Goal: Task Accomplishment & Management: Complete application form

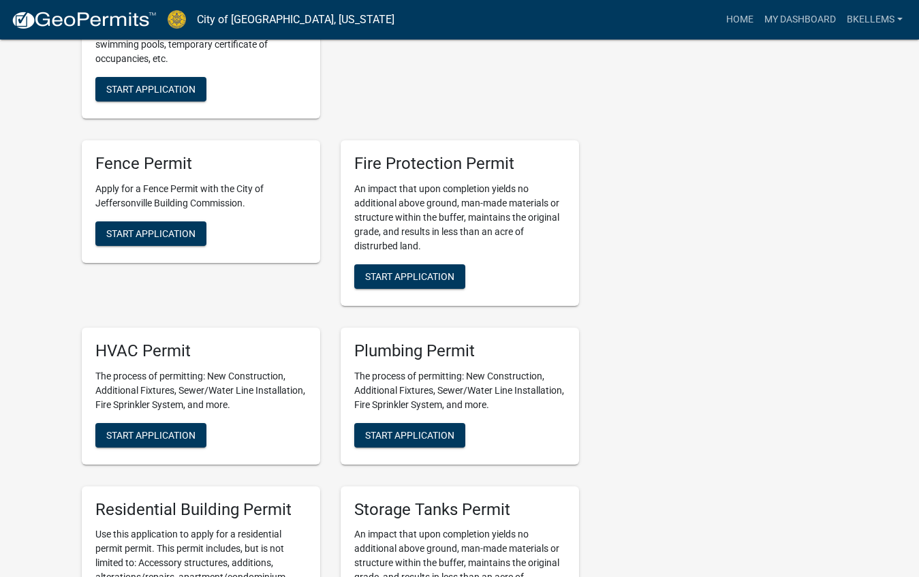
scroll to position [552, 0]
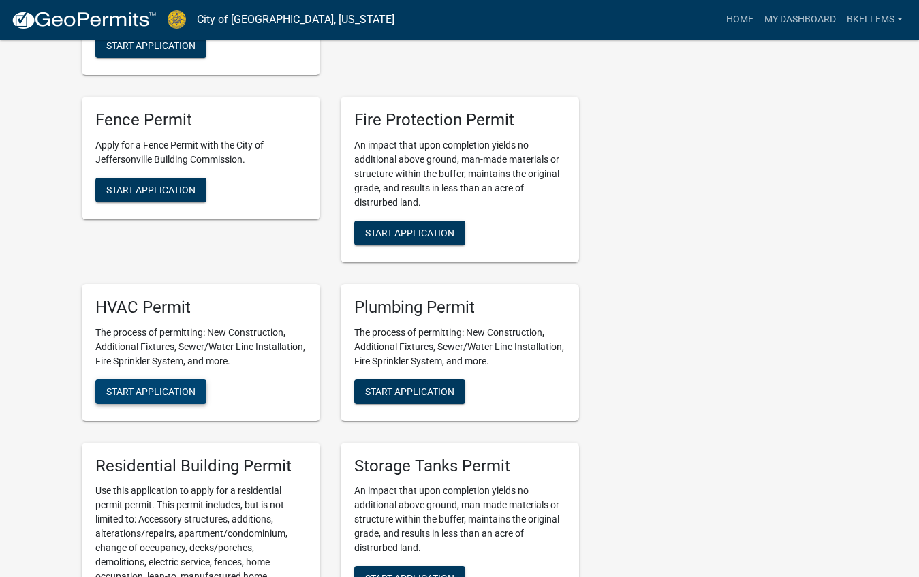
click at [178, 396] on button "Start Application" at bounding box center [150, 391] width 111 height 25
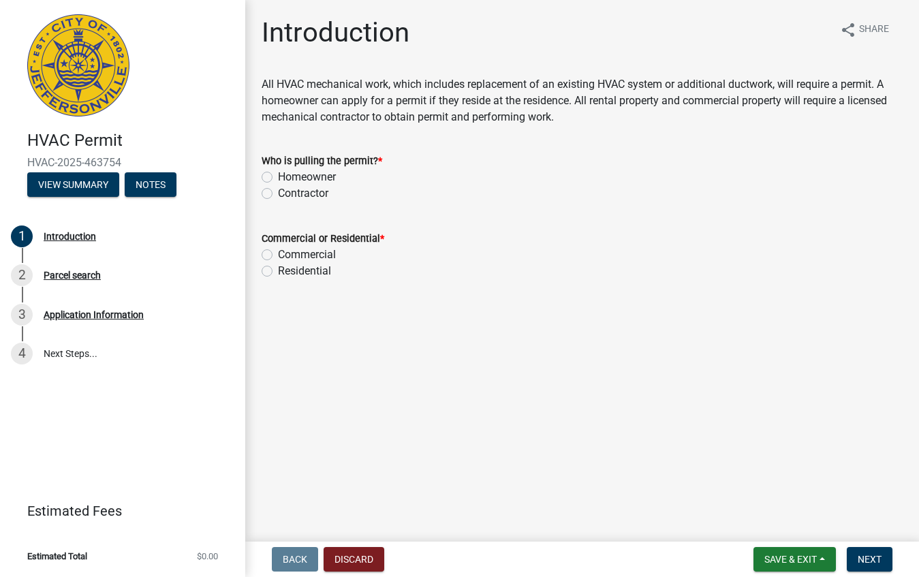
click at [278, 176] on label "Homeowner" at bounding box center [307, 177] width 58 height 16
click at [278, 176] on input "Homeowner" at bounding box center [282, 173] width 9 height 9
radio input "true"
click at [278, 269] on label "Residential" at bounding box center [304, 271] width 53 height 16
click at [278, 269] on input "Residential" at bounding box center [282, 267] width 9 height 9
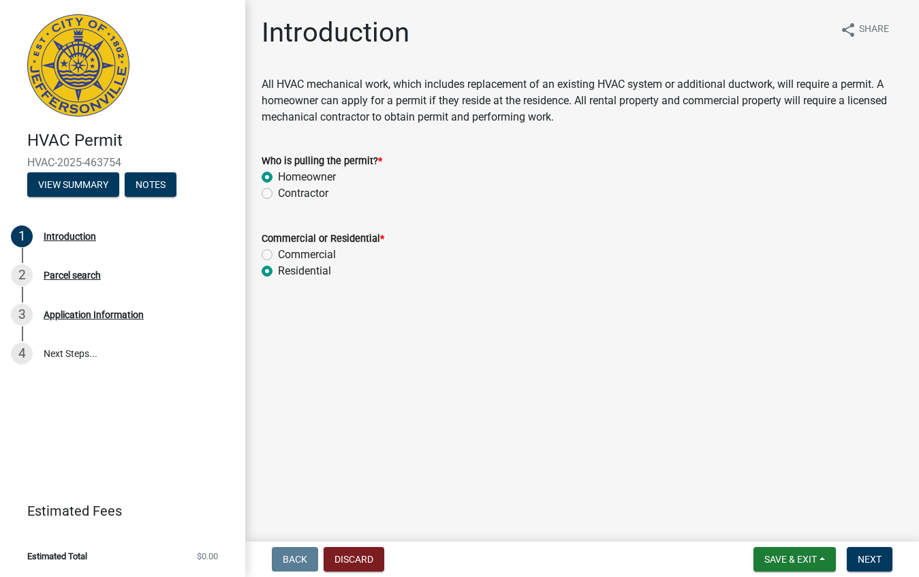
radio input "true"
click at [805, 559] on span "Save & Exit" at bounding box center [790, 559] width 52 height 11
click at [847, 505] on main "Introduction share Share All HVAC mechanical work, which includes replacement o…" at bounding box center [582, 268] width 674 height 536
click at [865, 563] on span "Next" at bounding box center [870, 559] width 24 height 11
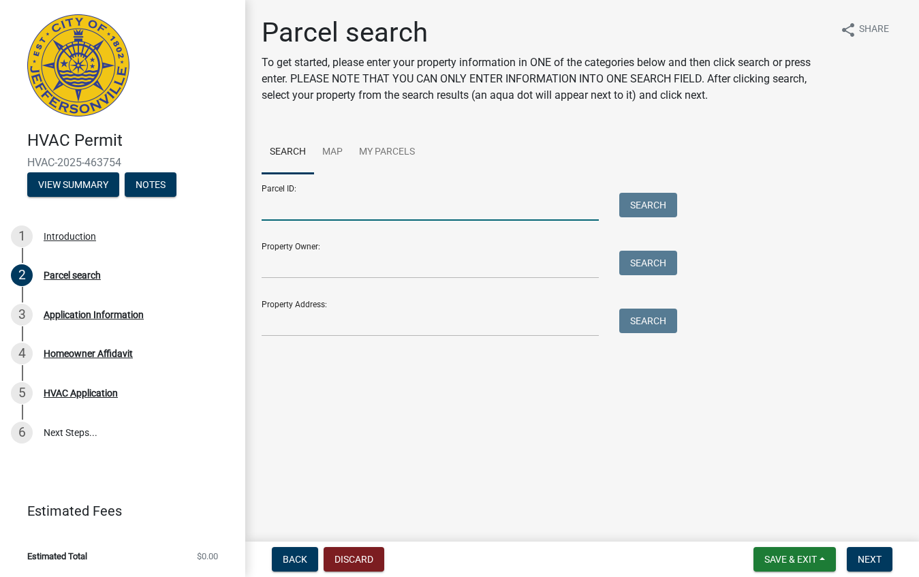
click at [296, 204] on input "Parcel ID:" at bounding box center [430, 207] width 337 height 28
type input "[STREET_ADDRESS]"
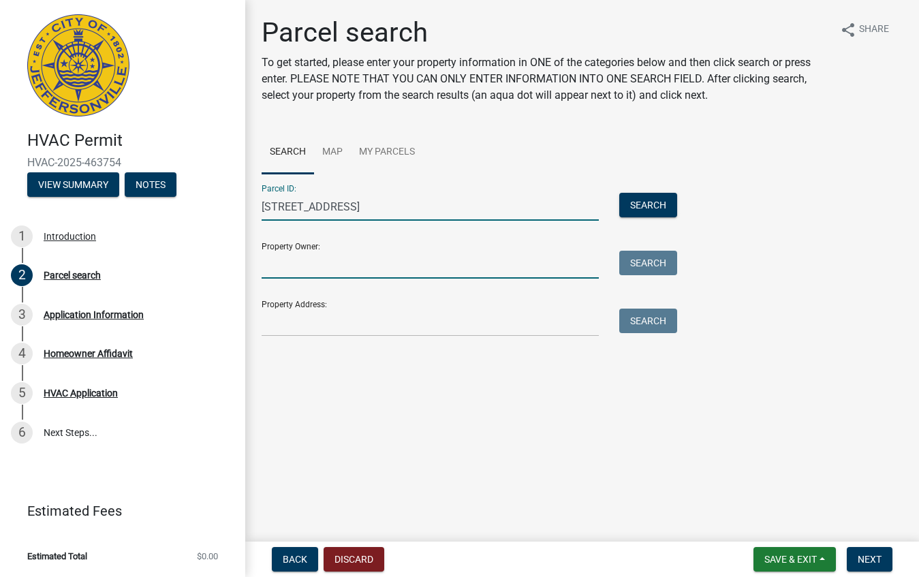
click at [299, 269] on input "Property Owner:" at bounding box center [430, 265] width 337 height 28
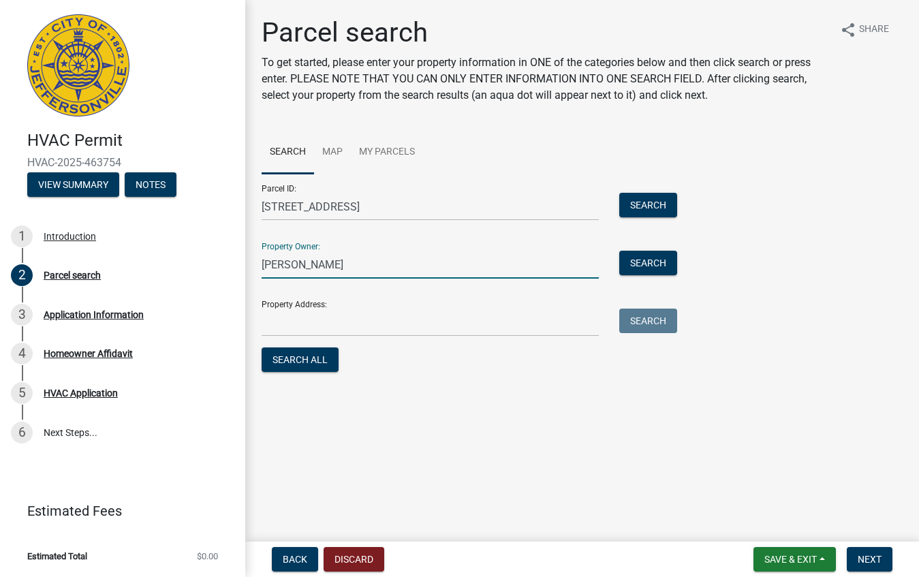
type input "[PERSON_NAME]"
click at [320, 318] on input "Property Address:" at bounding box center [430, 323] width 337 height 28
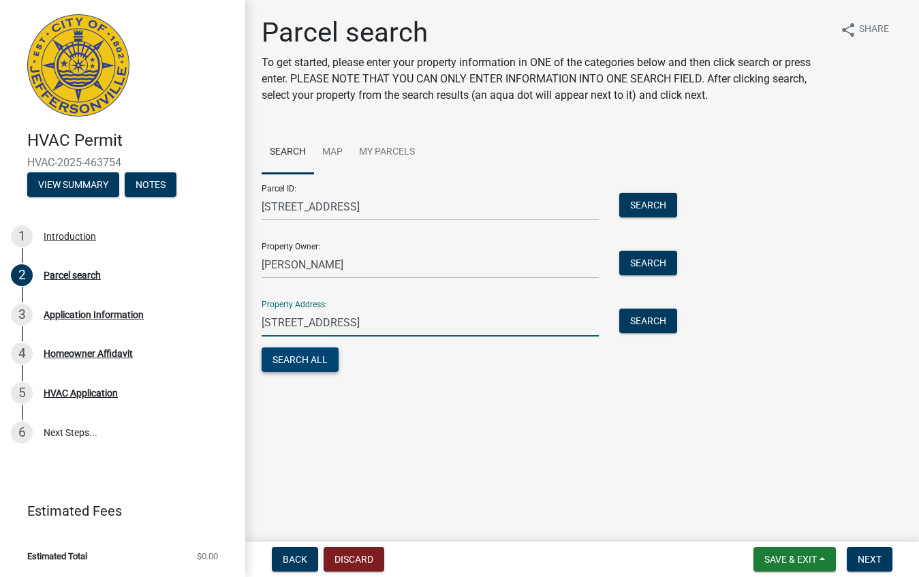
type input "[STREET_ADDRESS]"
click at [318, 360] on button "Search All" at bounding box center [300, 359] width 77 height 25
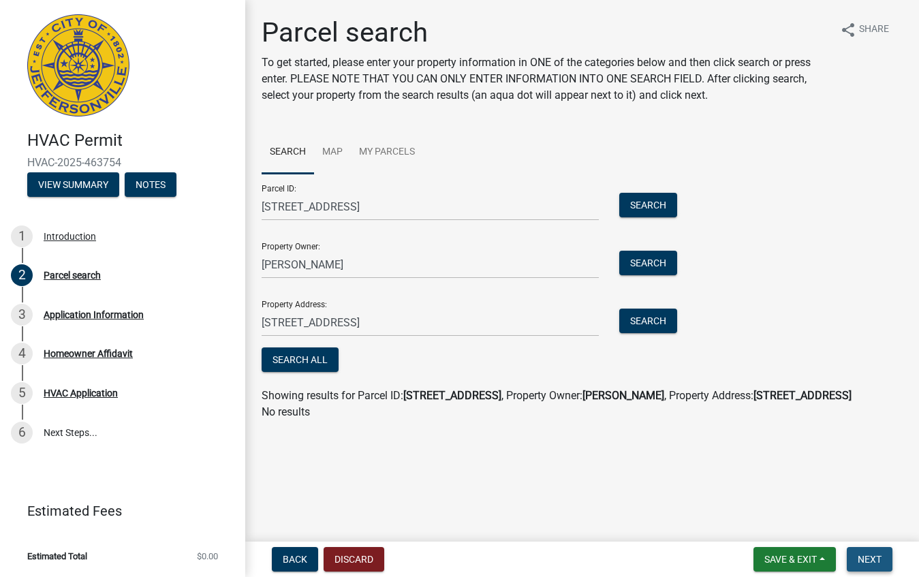
click at [869, 560] on span "Next" at bounding box center [870, 559] width 24 height 11
click at [386, 362] on span "Getting Parcel Geometry" at bounding box center [398, 360] width 119 height 13
click at [881, 559] on button "Next" at bounding box center [870, 559] width 46 height 25
click at [811, 559] on span "Save & Exit" at bounding box center [790, 559] width 52 height 11
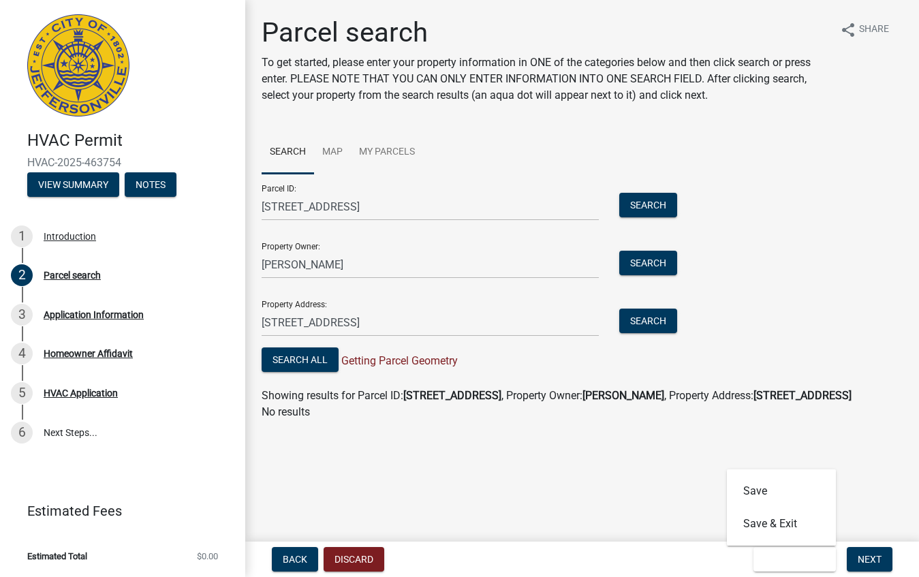
click at [802, 465] on main "Parcel search To get started, please enter your property information in ONE of …" at bounding box center [582, 268] width 674 height 536
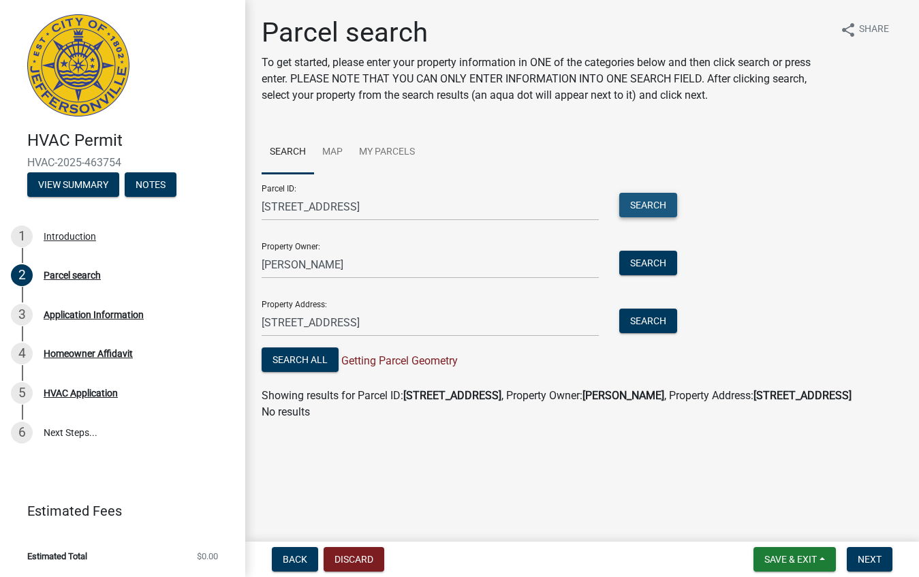
click at [642, 202] on button "Search" at bounding box center [648, 205] width 58 height 25
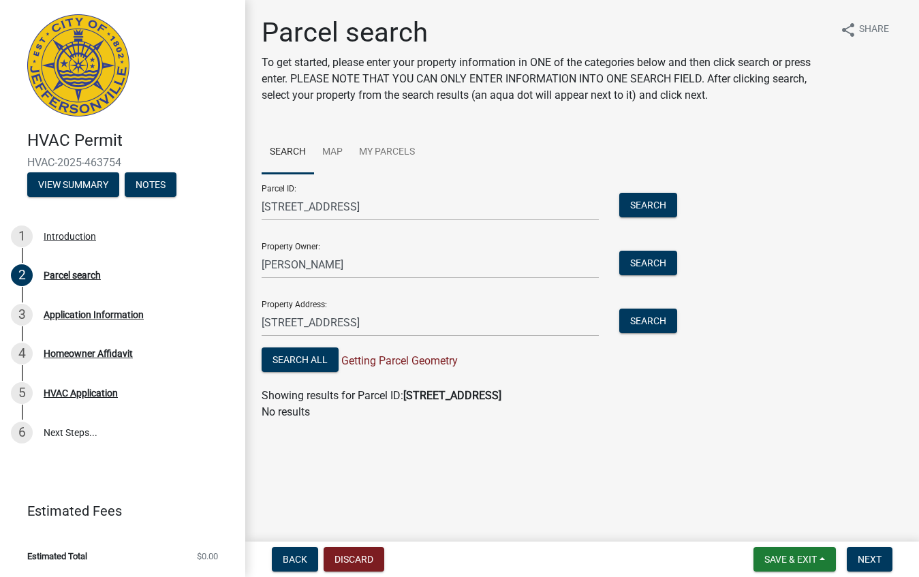
click at [427, 397] on strong "[STREET_ADDRESS]" at bounding box center [452, 395] width 98 height 13
drag, startPoint x: 488, startPoint y: 397, endPoint x: 414, endPoint y: 392, distance: 73.8
click at [405, 392] on div "Showing results for Parcel ID: [STREET_ADDRESS]" at bounding box center [582, 396] width 641 height 16
click at [552, 411] on p "No results" at bounding box center [582, 412] width 641 height 16
click at [866, 557] on span "Next" at bounding box center [870, 559] width 24 height 11
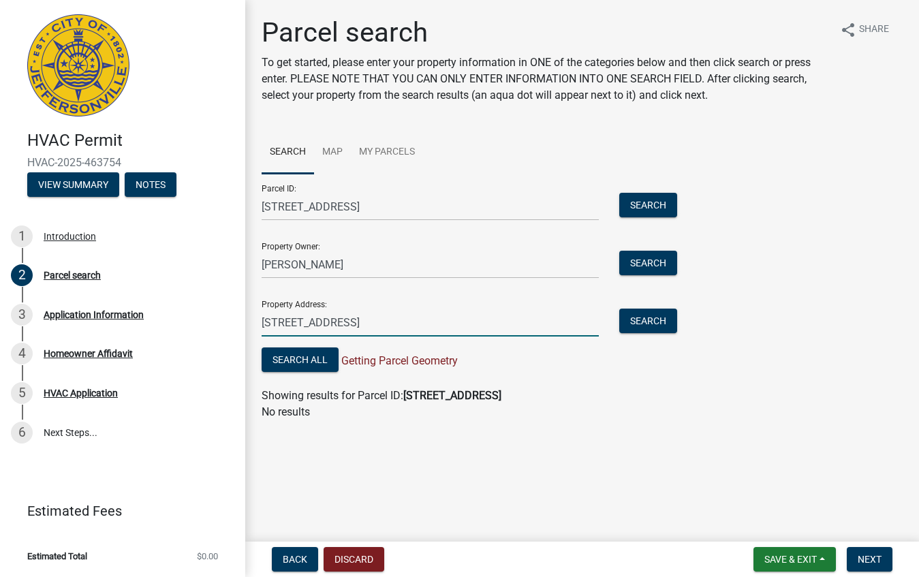
click at [407, 330] on input "[STREET_ADDRESS]" at bounding box center [430, 323] width 337 height 28
click at [646, 213] on button "Search" at bounding box center [648, 205] width 58 height 25
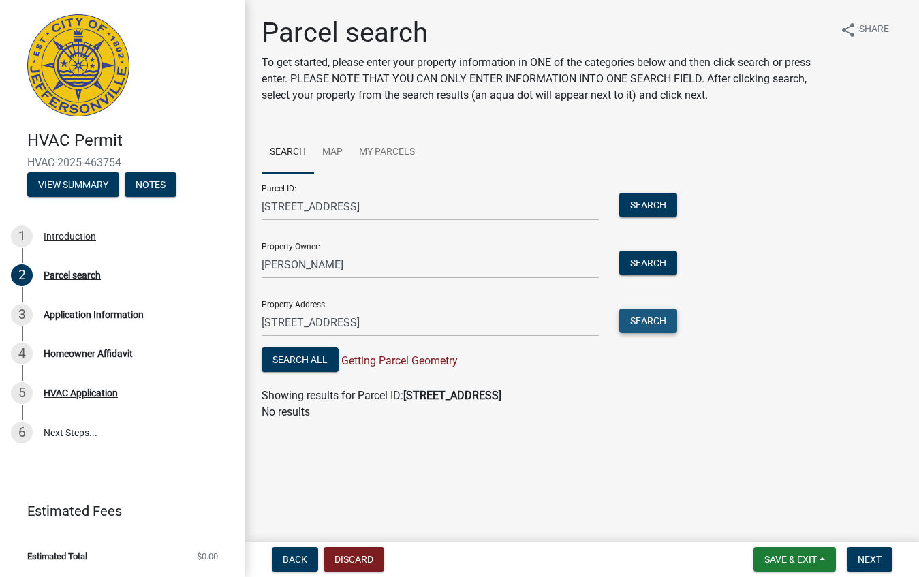
click at [657, 322] on button "Search" at bounding box center [648, 321] width 58 height 25
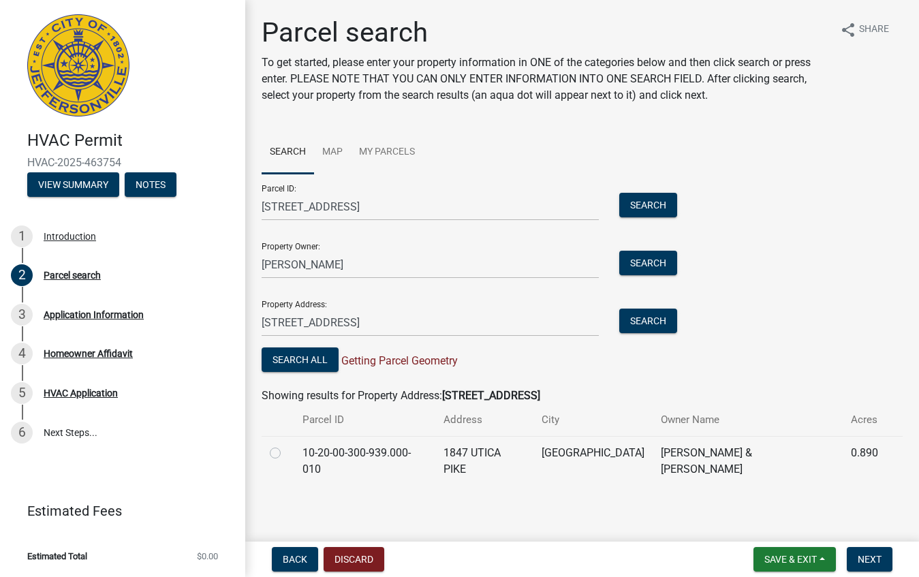
click at [533, 450] on td "1847 UTICA PIKE" at bounding box center [484, 461] width 98 height 50
drag, startPoint x: 433, startPoint y: 451, endPoint x: 280, endPoint y: 457, distance: 152.7
click at [311, 448] on td "10-20-00-300-939.000-010" at bounding box center [364, 461] width 141 height 50
click at [286, 445] on label at bounding box center [286, 445] width 0 height 0
click at [286, 452] on input "radio" at bounding box center [290, 449] width 9 height 9
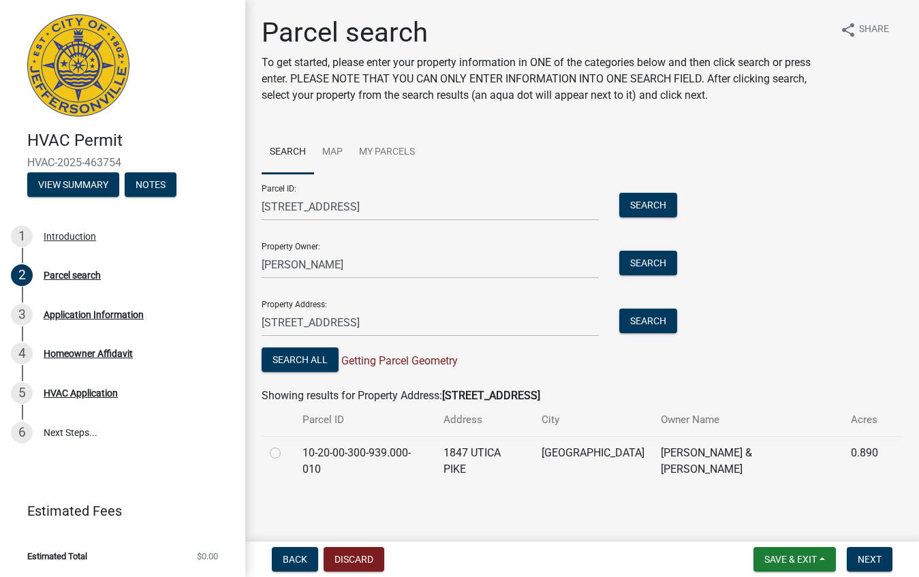
radio input "true"
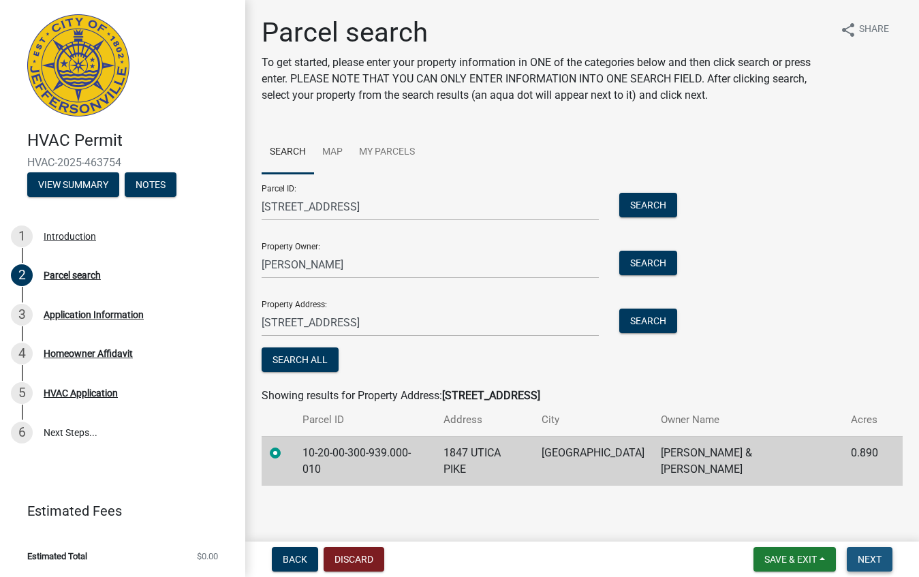
click at [875, 554] on span "Next" at bounding box center [870, 559] width 24 height 11
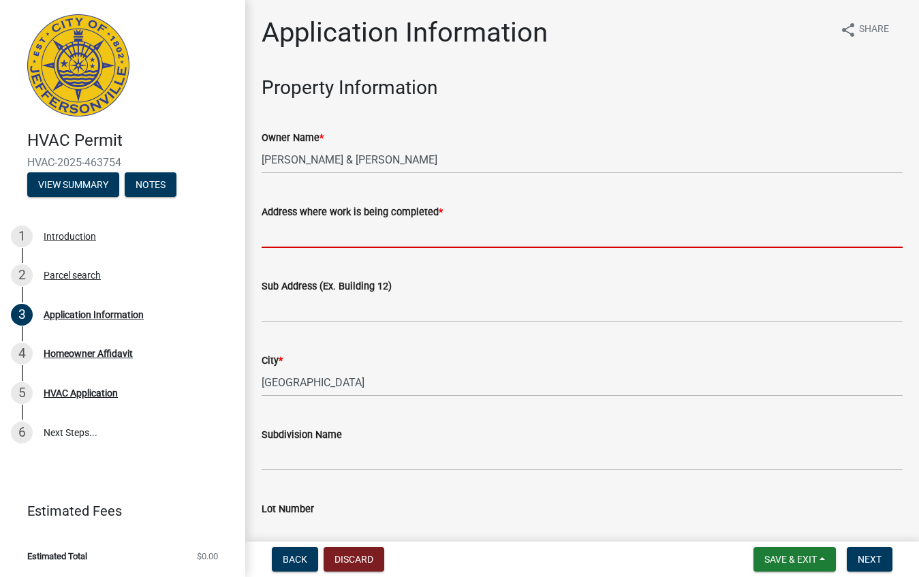
click at [472, 235] on input "Address where work is being completed *" at bounding box center [582, 234] width 641 height 28
click at [289, 239] on input "1847, Utica Pike" at bounding box center [582, 234] width 641 height 28
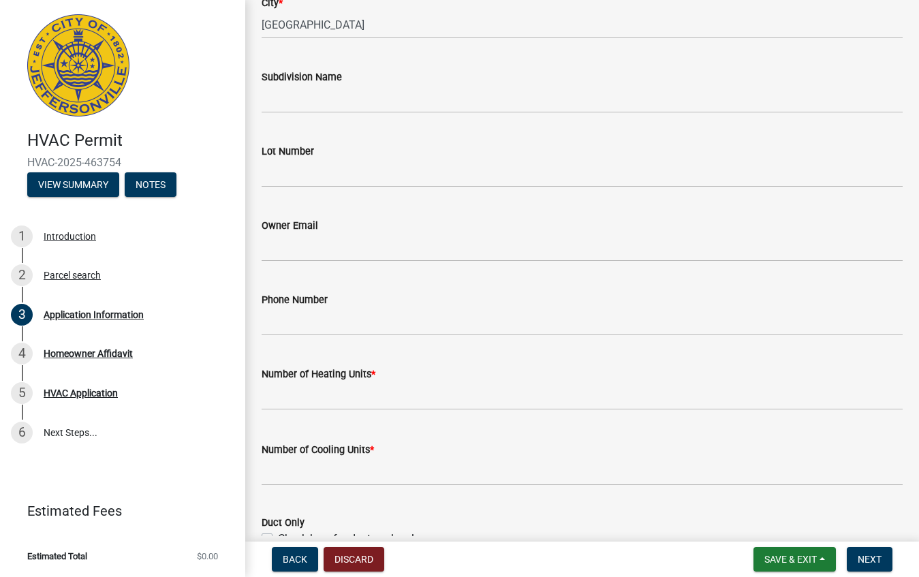
scroll to position [361, 0]
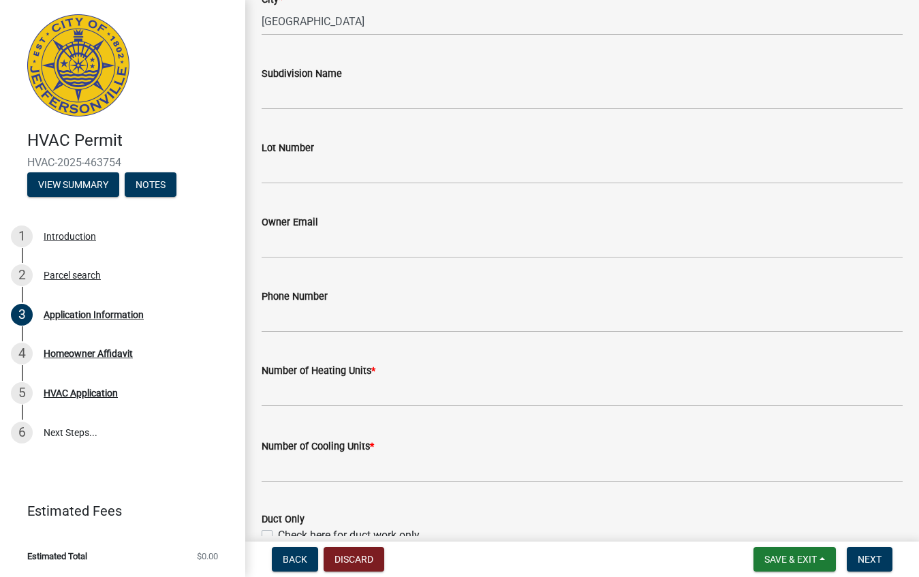
type input "[STREET_ADDRESS]"
click at [379, 390] on input "text" at bounding box center [582, 393] width 641 height 28
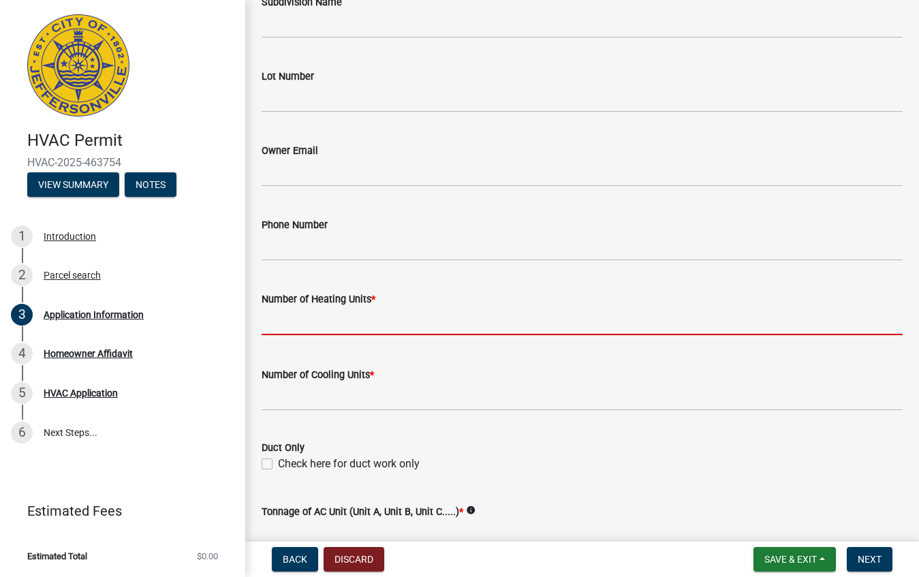
scroll to position [434, 0]
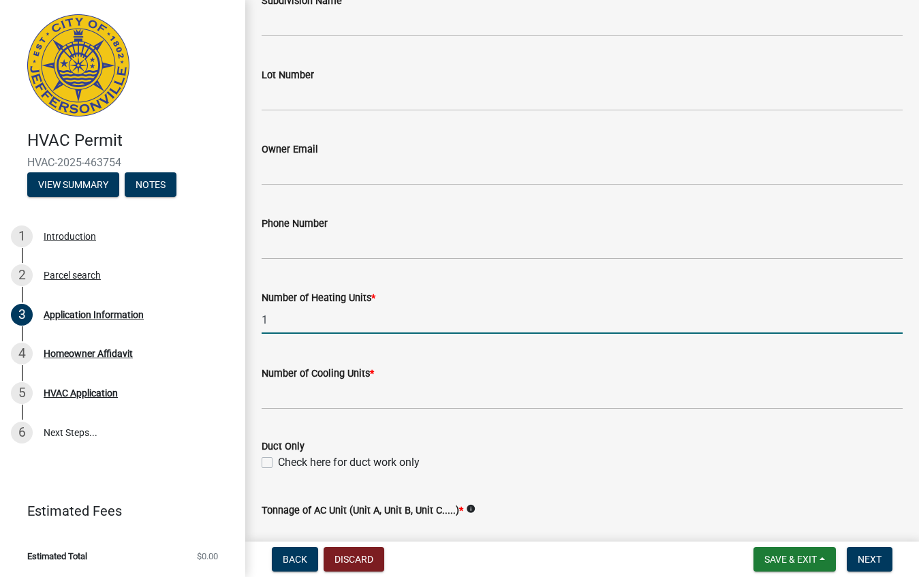
type input "1"
click at [418, 391] on input "text" at bounding box center [582, 395] width 641 height 28
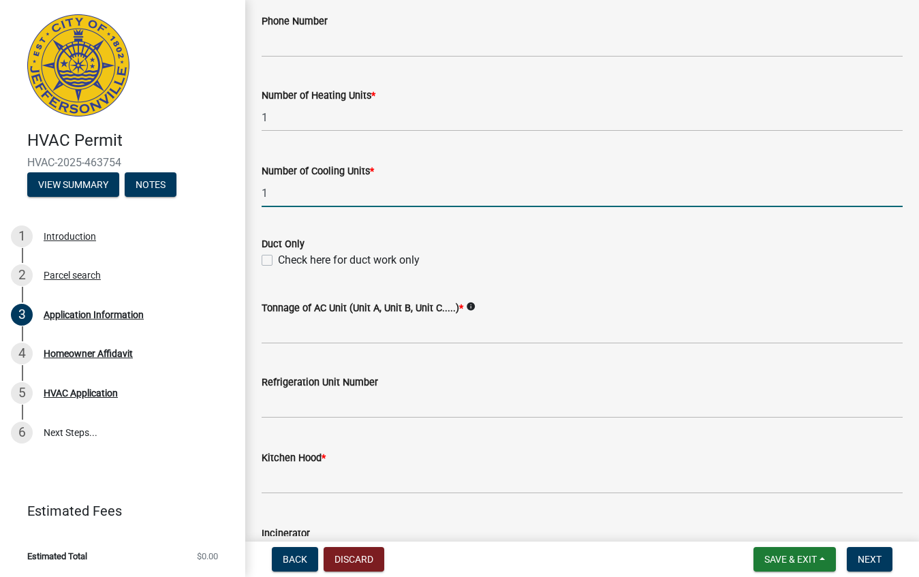
scroll to position [636, 0]
type input "1"
click at [321, 478] on input "text" at bounding box center [582, 481] width 641 height 28
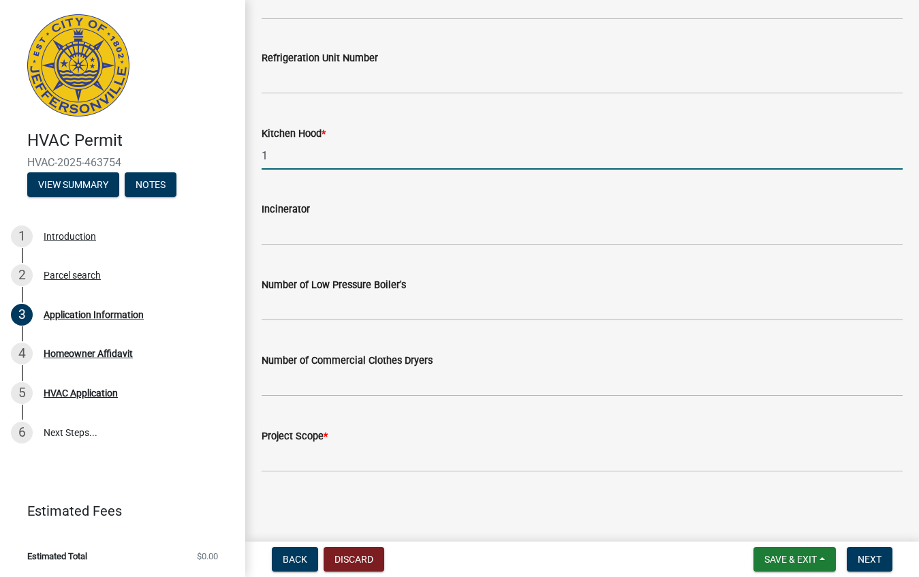
scroll to position [960, 0]
type input "1"
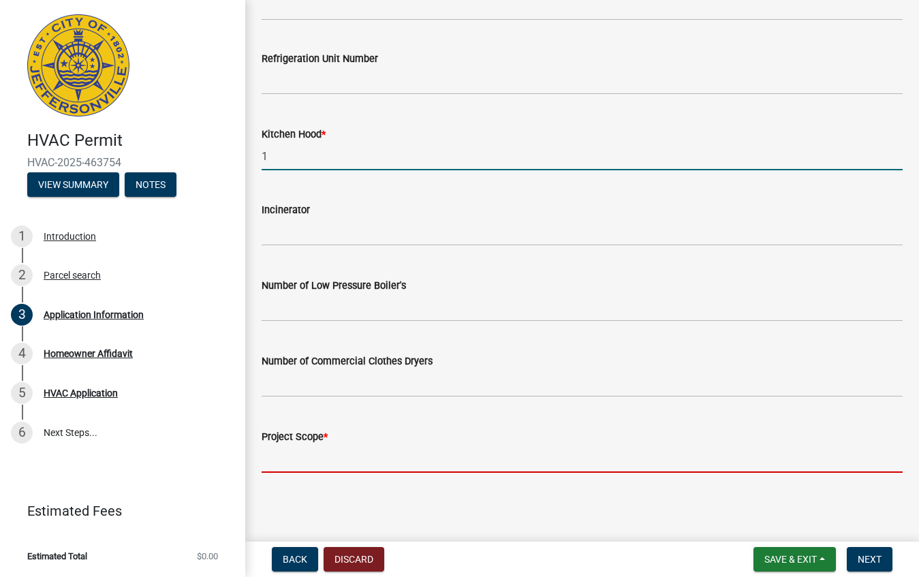
click at [343, 459] on input "Project Scope *" at bounding box center [582, 459] width 641 height 28
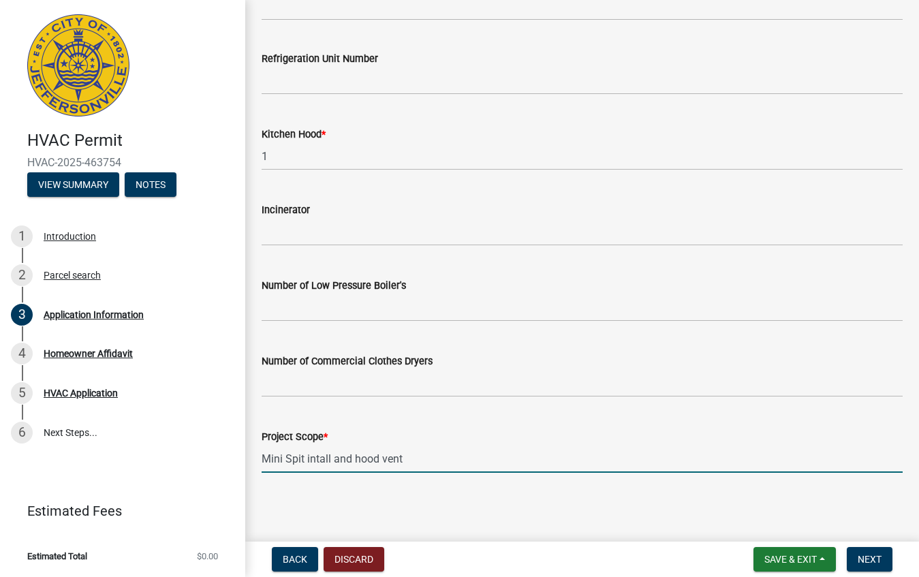
type input "Mini Spit intall and hood vent."
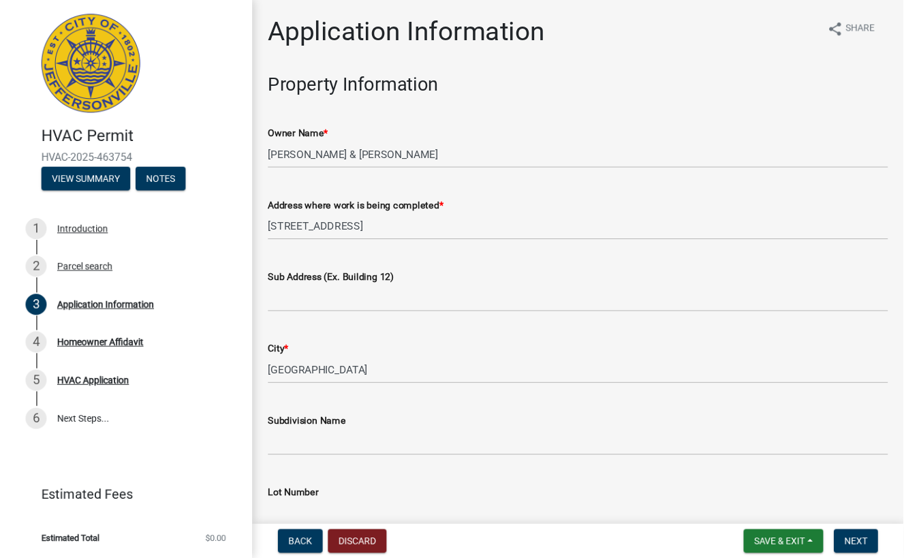
scroll to position [0, 0]
